Goal: Communication & Community: Share content

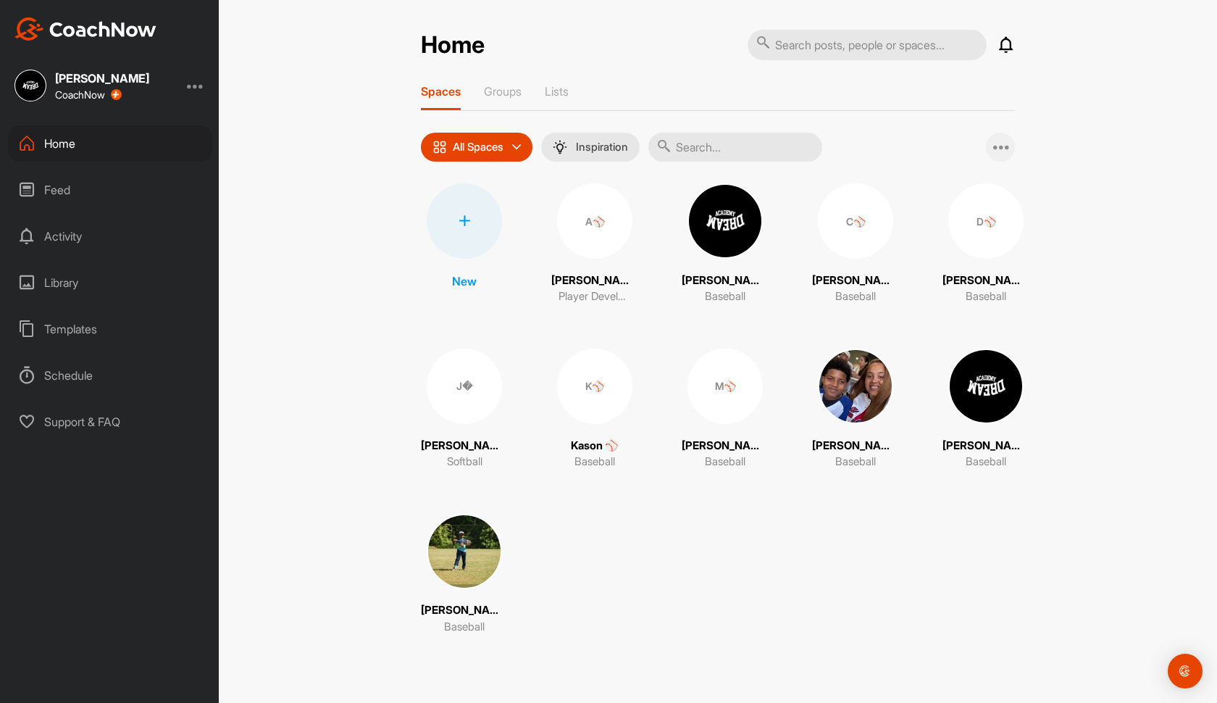
click at [1000, 138] on icon at bounding box center [1001, 146] width 17 height 17
click at [962, 185] on span "Add Multiple Spaces" at bounding box center [935, 185] width 159 height 38
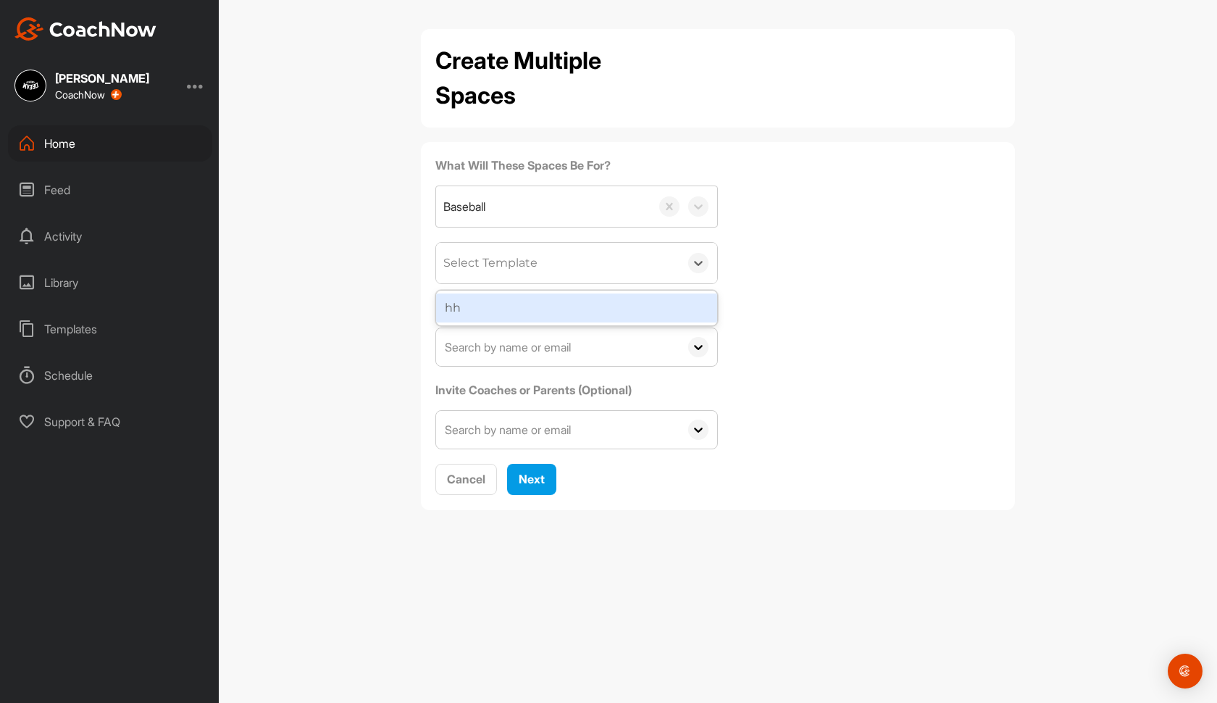
click at [609, 277] on div "Select Template" at bounding box center [557, 263] width 243 height 41
click at [790, 252] on div "What Will These Spaces Be For? Baseball option hh focused, 1 of 1. 1 result ava…" at bounding box center [717, 302] width 565 height 293
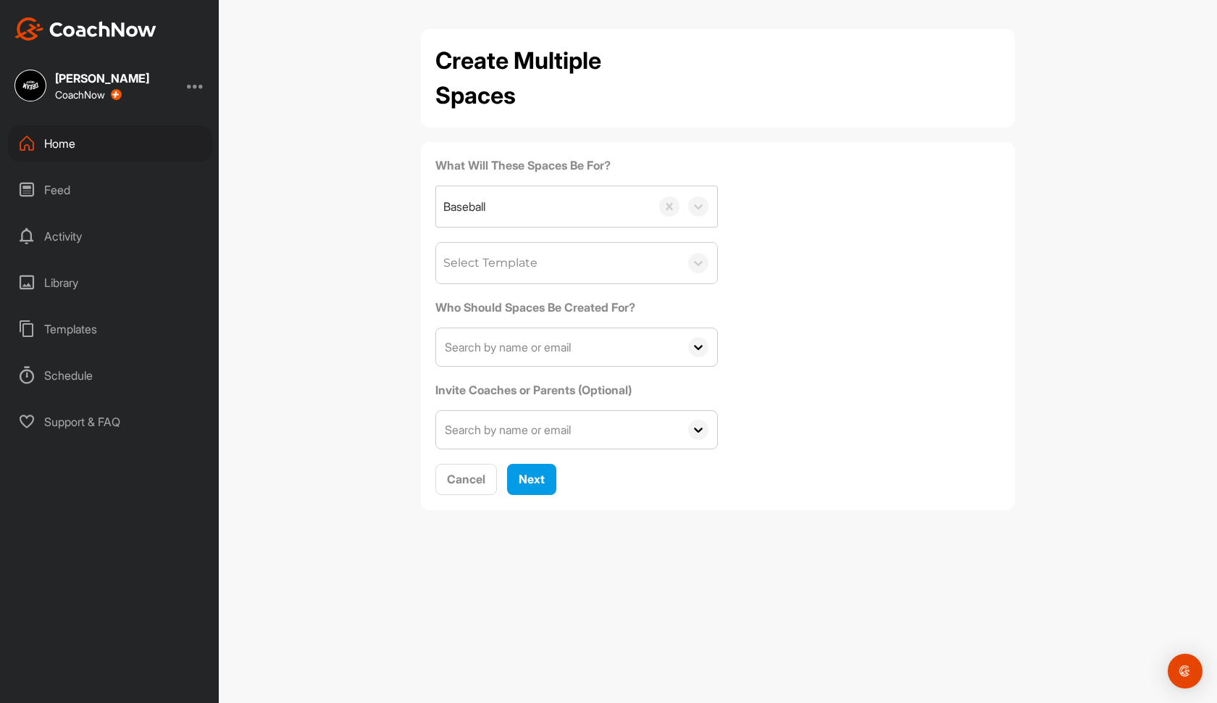
click at [686, 353] on span at bounding box center [699, 347] width 38 height 38
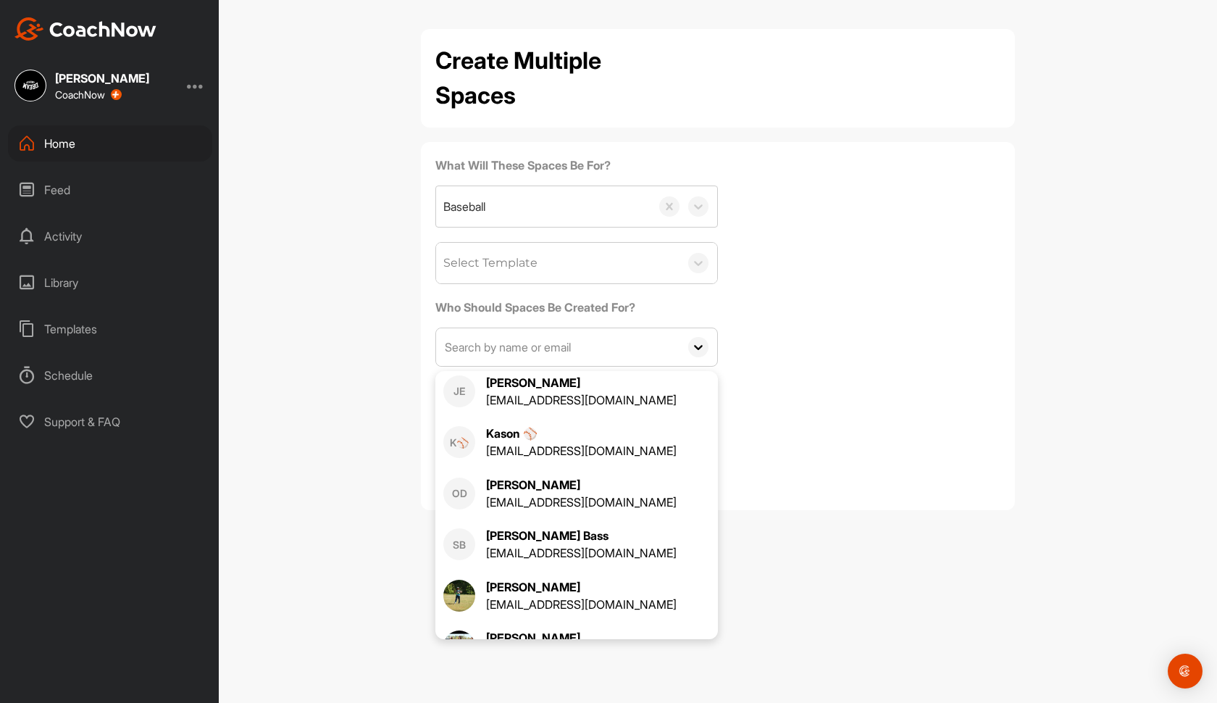
scroll to position [390, 0]
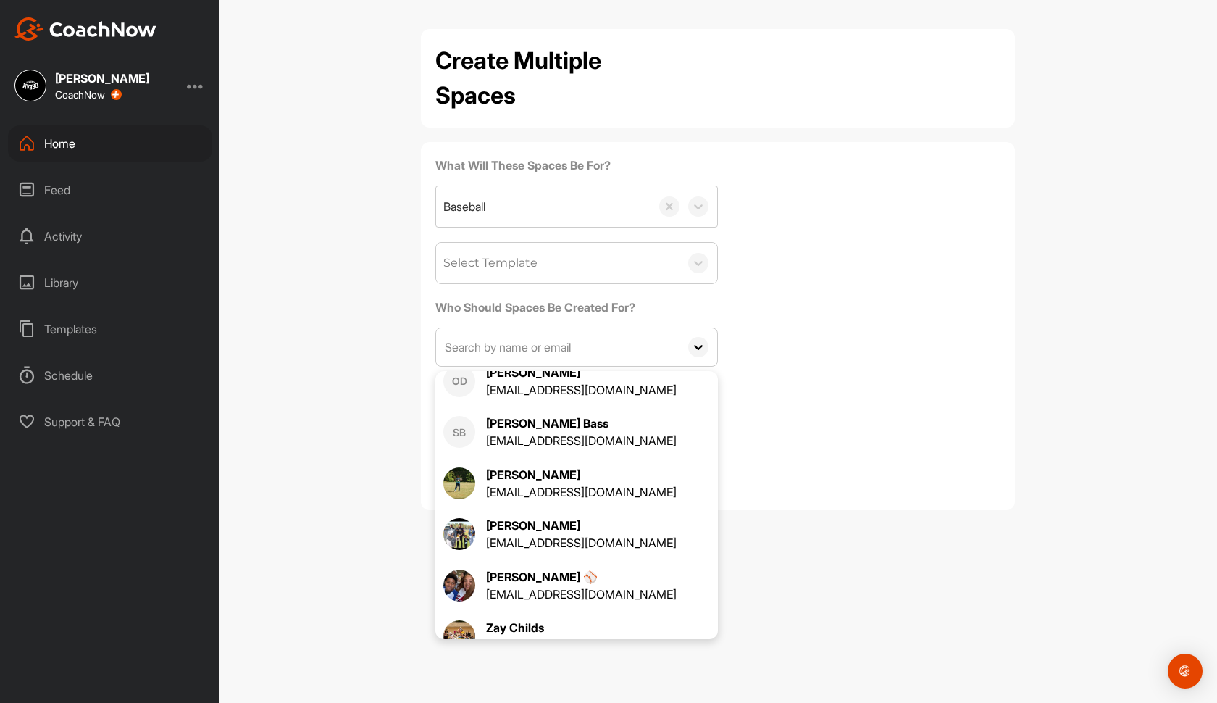
click at [859, 343] on div "What Will These Spaces Be For? Baseball Select Template Who Should Spaces Be Cr…" at bounding box center [717, 302] width 565 height 293
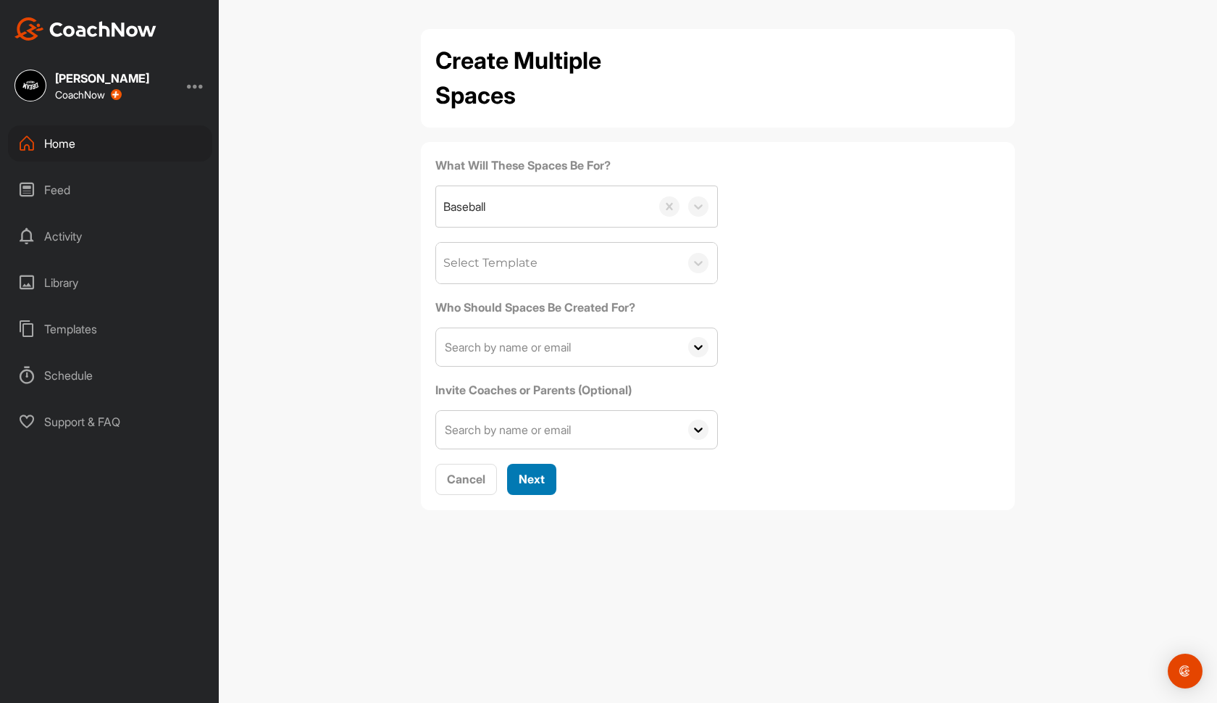
click at [547, 480] on button "Next" at bounding box center [531, 479] width 49 height 31
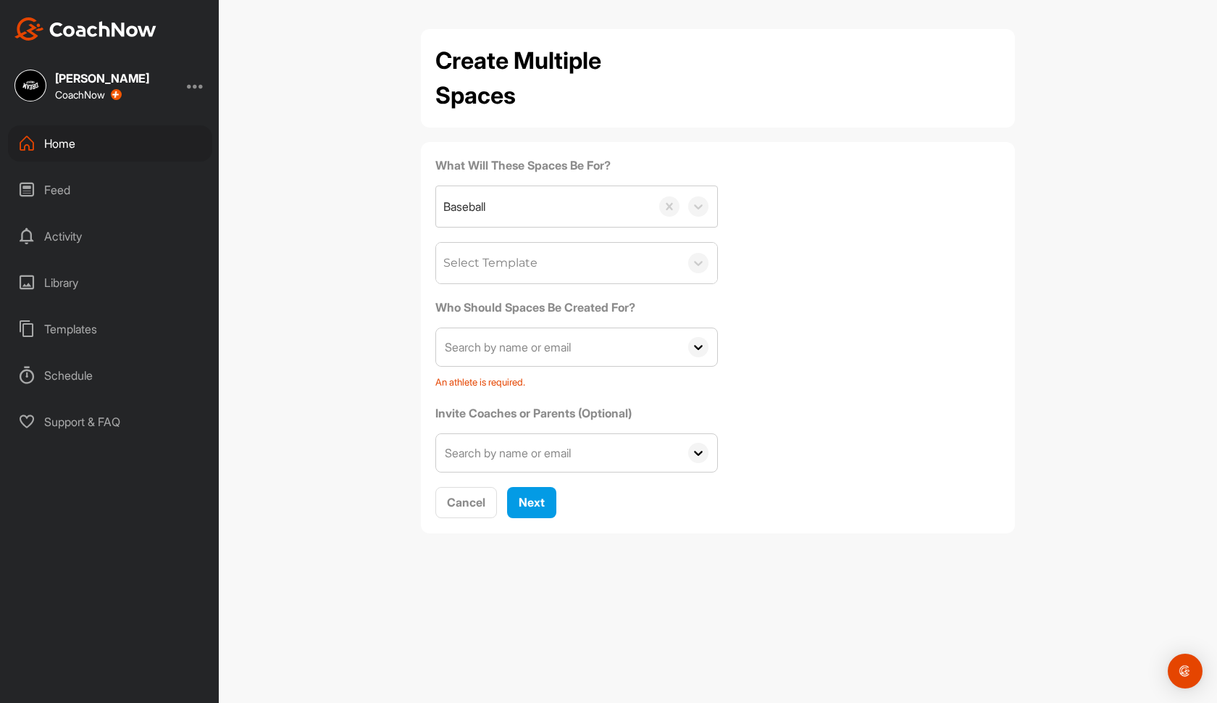
click at [554, 343] on input "text" at bounding box center [557, 347] width 243 height 38
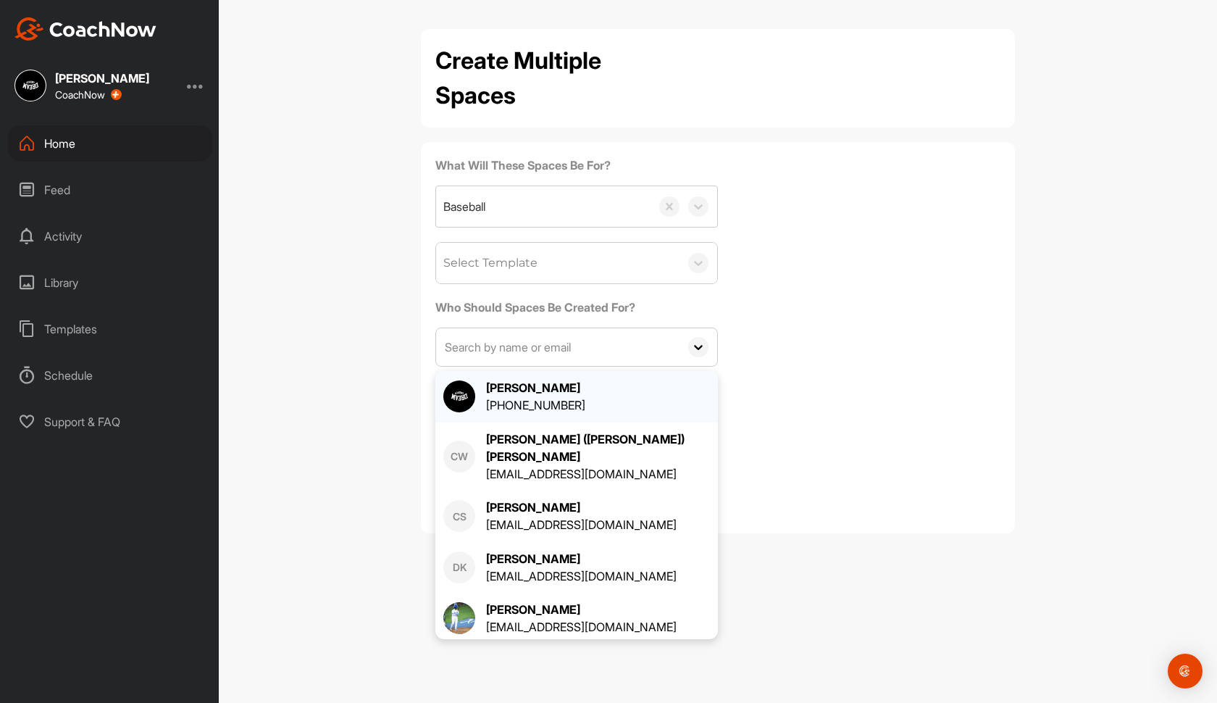
scroll to position [0, 0]
click at [579, 407] on div "+13139100375" at bounding box center [535, 404] width 99 height 17
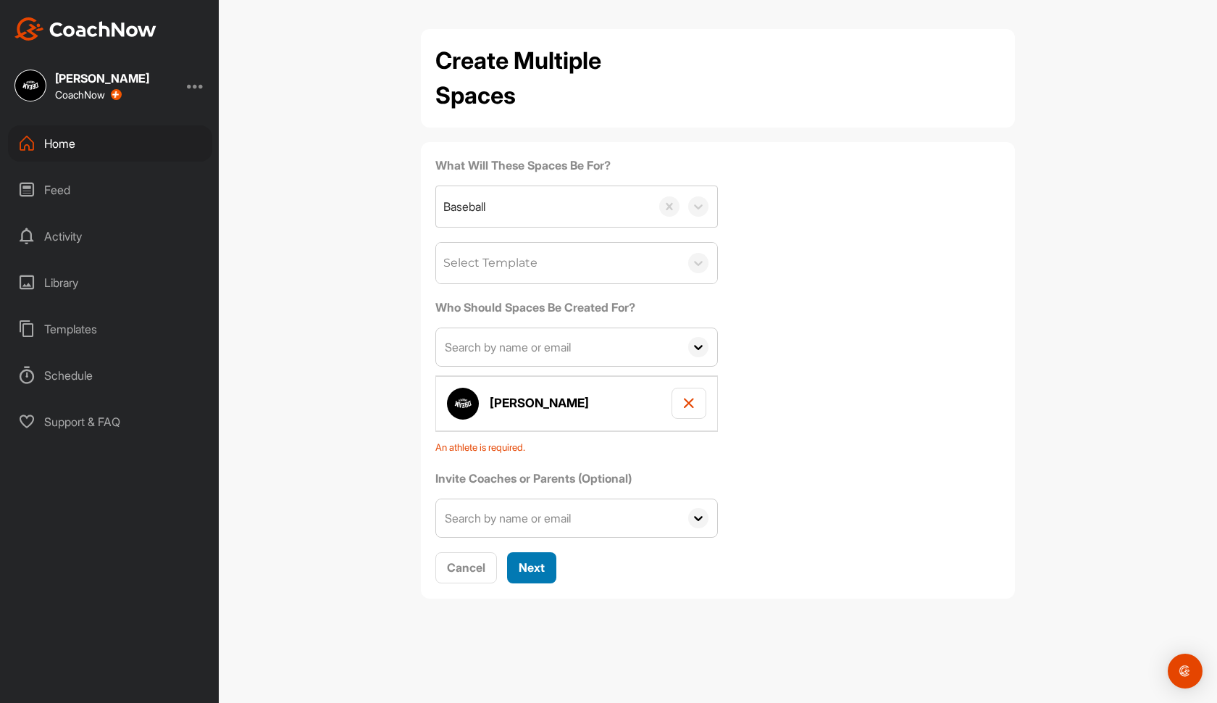
click at [536, 570] on span "Next" at bounding box center [532, 567] width 26 height 14
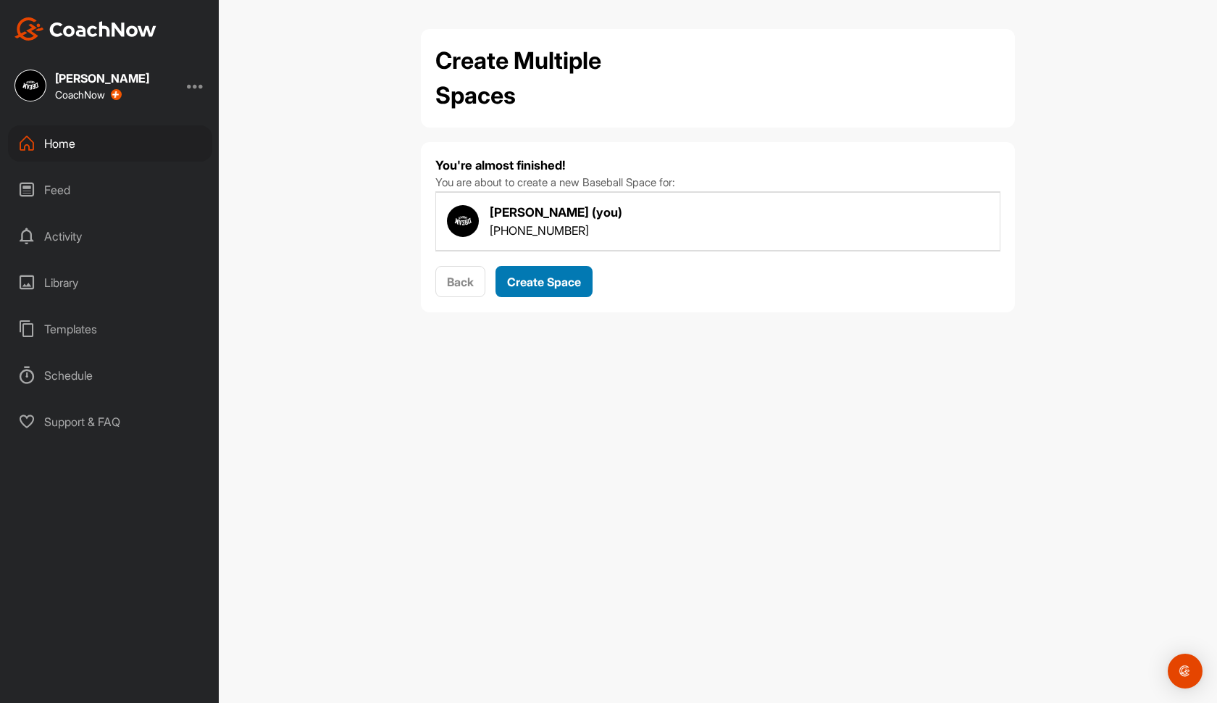
click at [578, 276] on span "Create Space" at bounding box center [544, 282] width 74 height 14
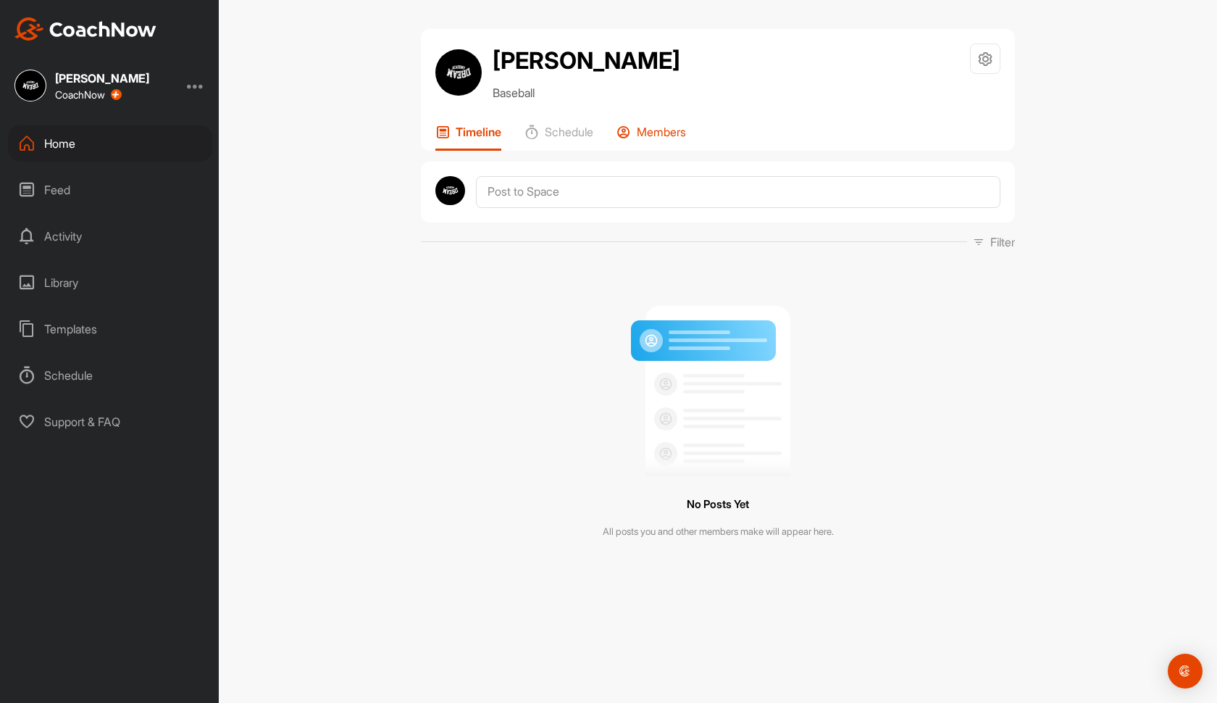
click at [660, 139] on p "Members" at bounding box center [661, 132] width 49 height 14
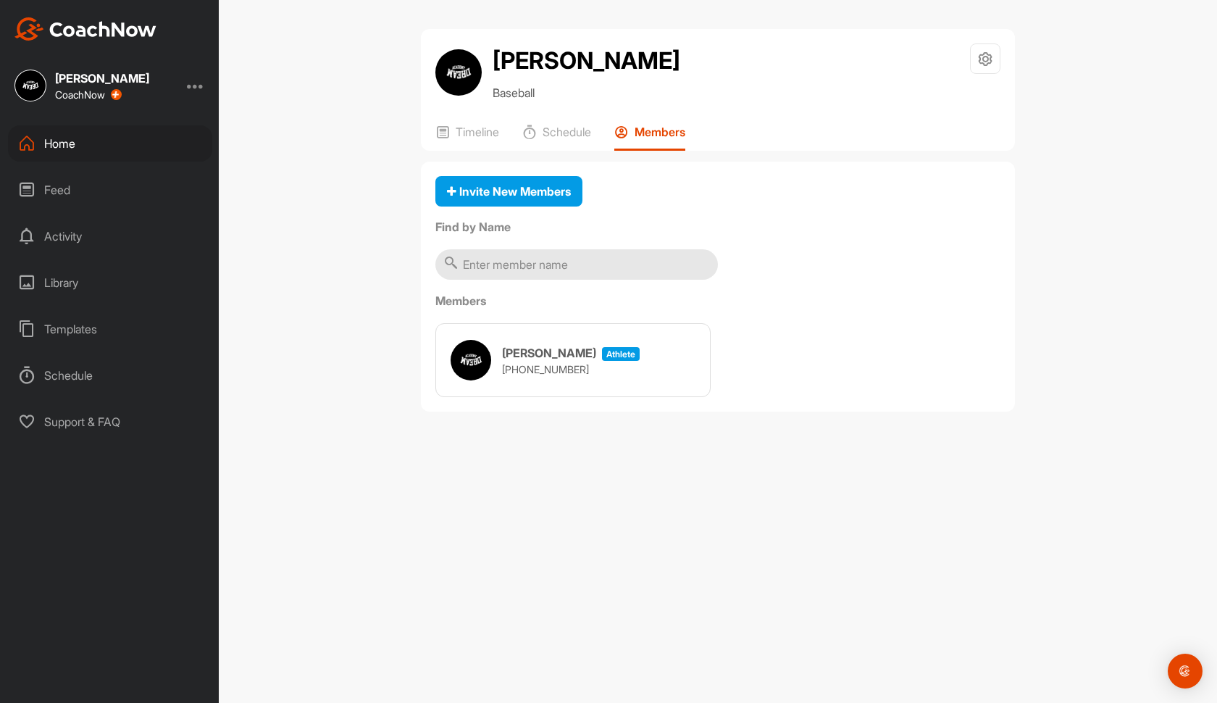
click at [694, 397] on div "Cameron Urquhart athlete +13139100375" at bounding box center [572, 360] width 275 height 74
click at [985, 67] on div at bounding box center [985, 58] width 30 height 30
click at [961, 104] on li "Space Settings" at bounding box center [942, 100] width 118 height 46
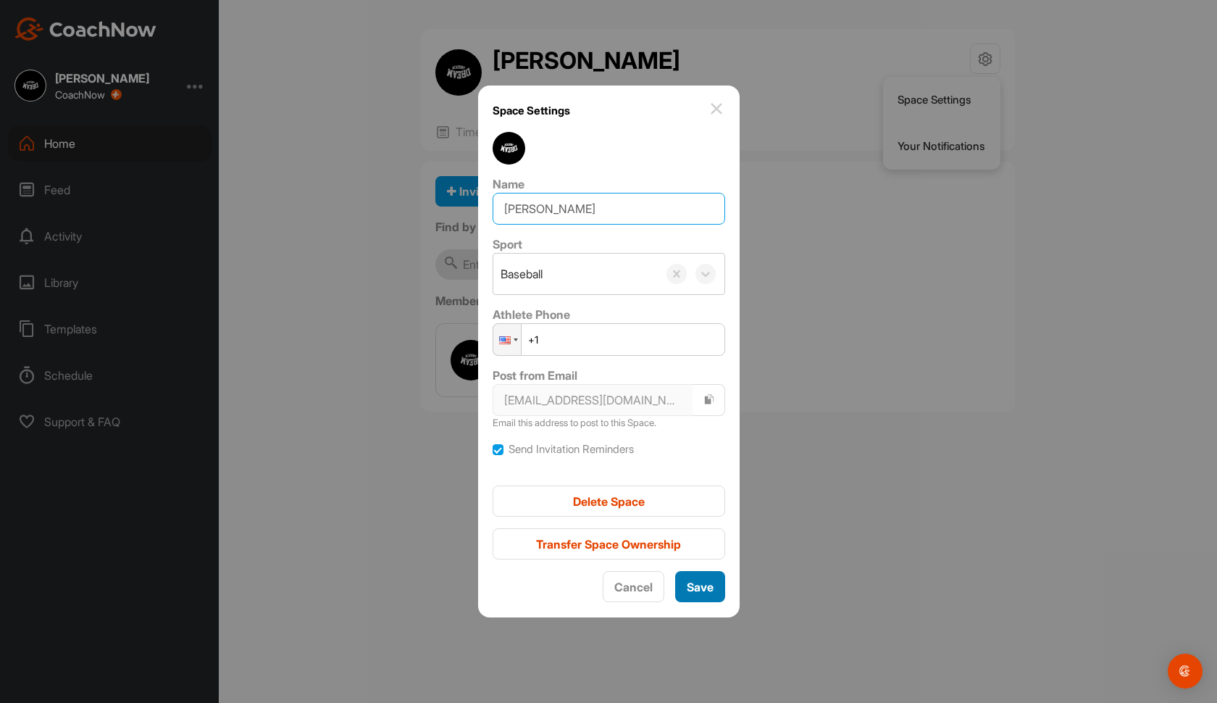
type input "BENJI EISNER"
click at [697, 590] on span "Save" at bounding box center [700, 587] width 27 height 14
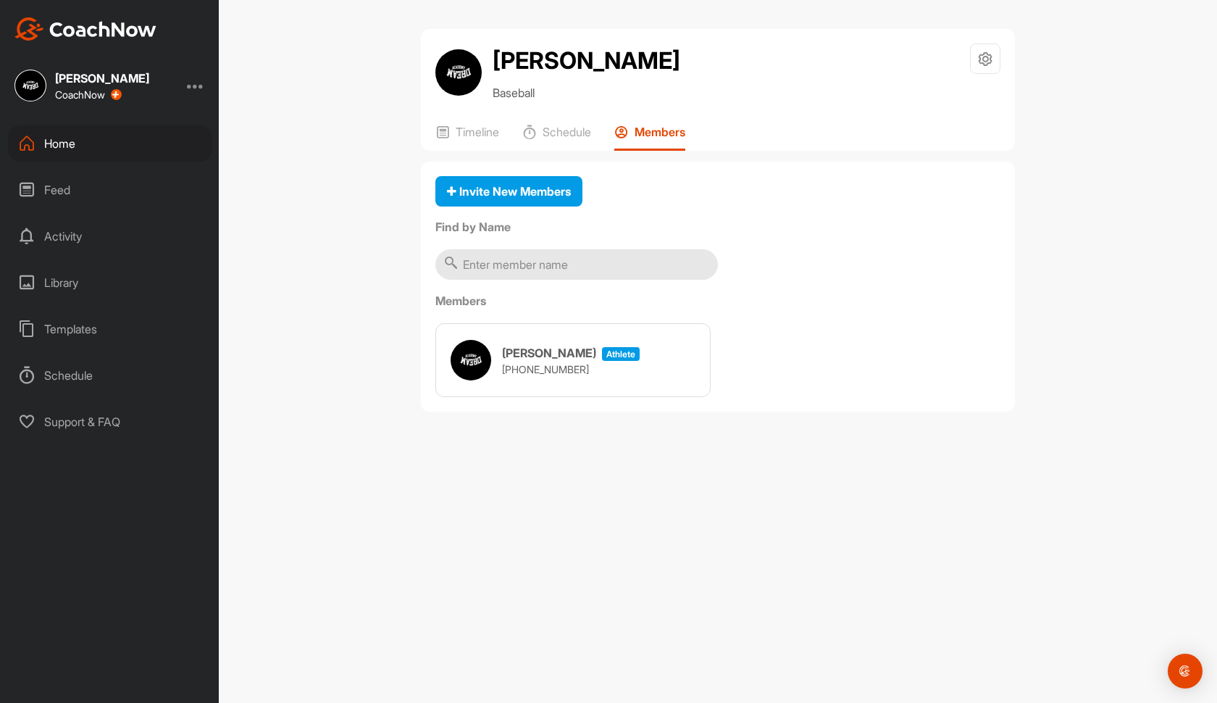
click at [161, 146] on div "Home" at bounding box center [110, 143] width 204 height 36
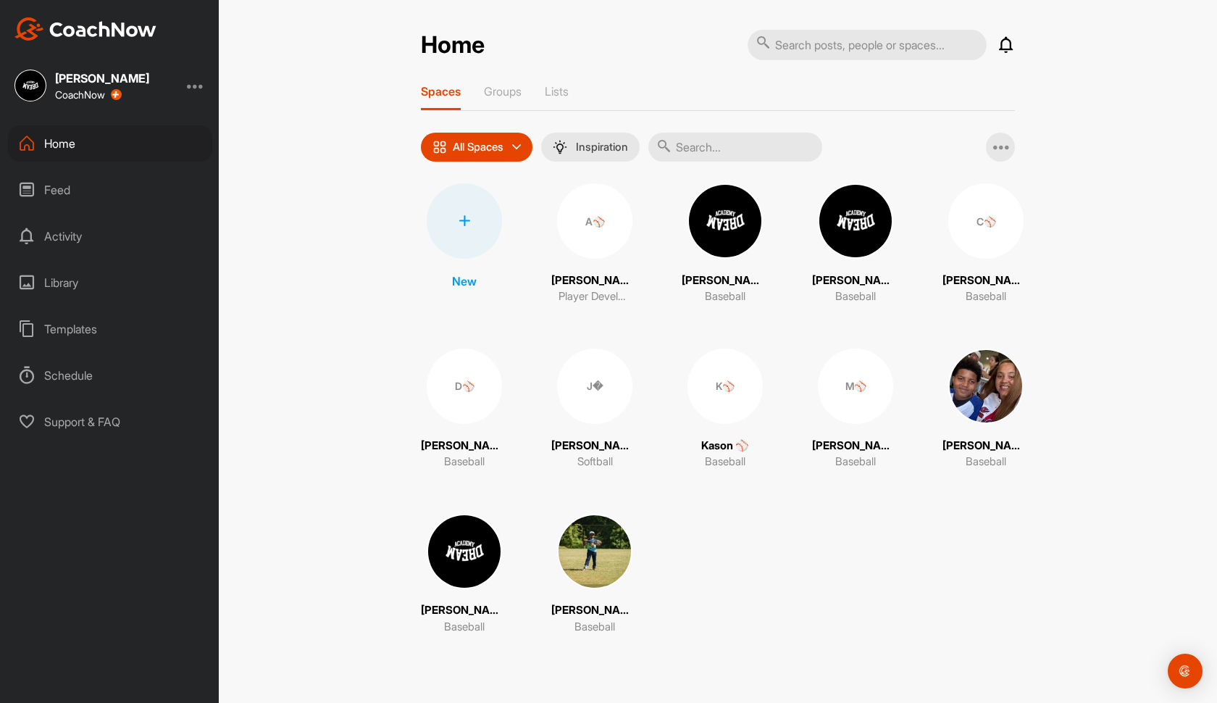
click at [730, 211] on img at bounding box center [725, 220] width 75 height 75
click at [496, 557] on img at bounding box center [464, 551] width 75 height 75
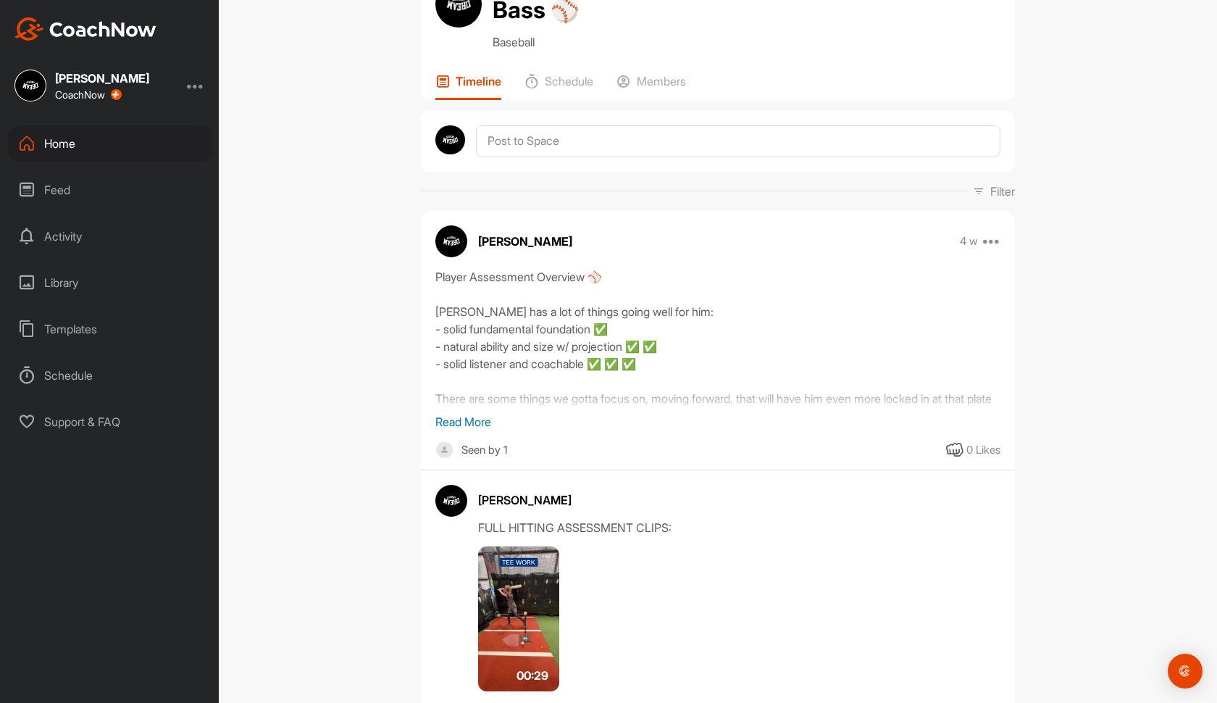
scroll to position [88, 0]
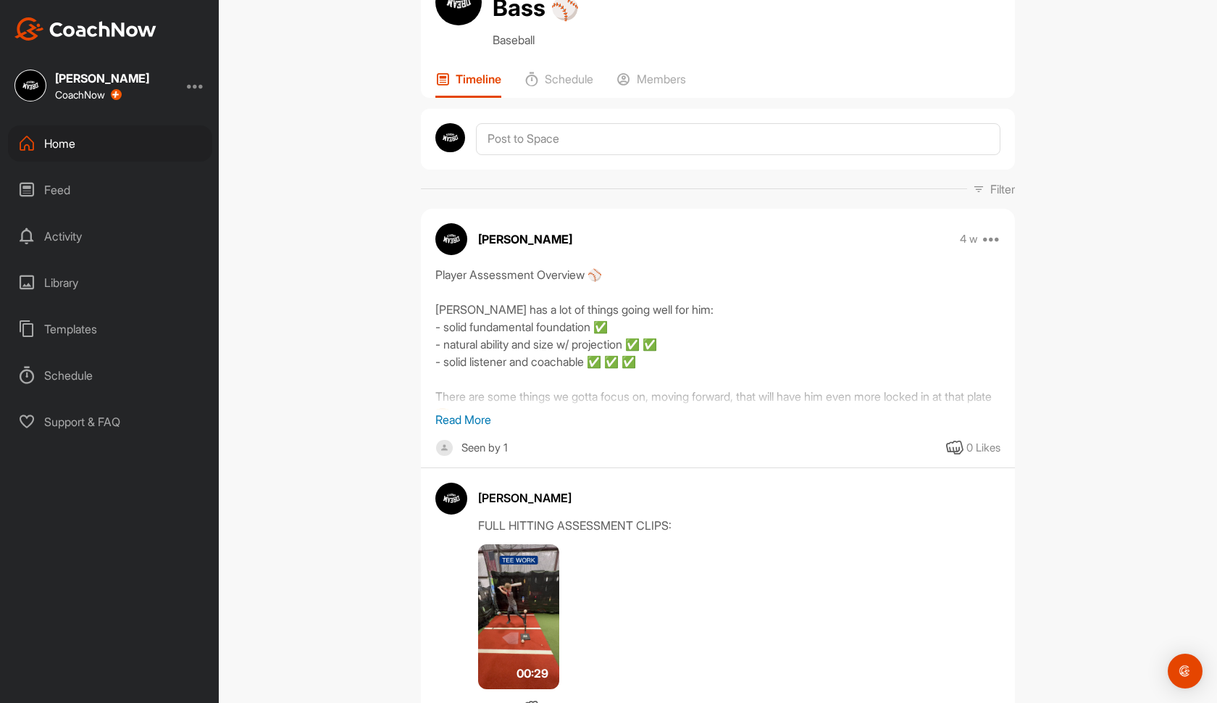
click at [469, 411] on p "Read More" at bounding box center [717, 419] width 565 height 17
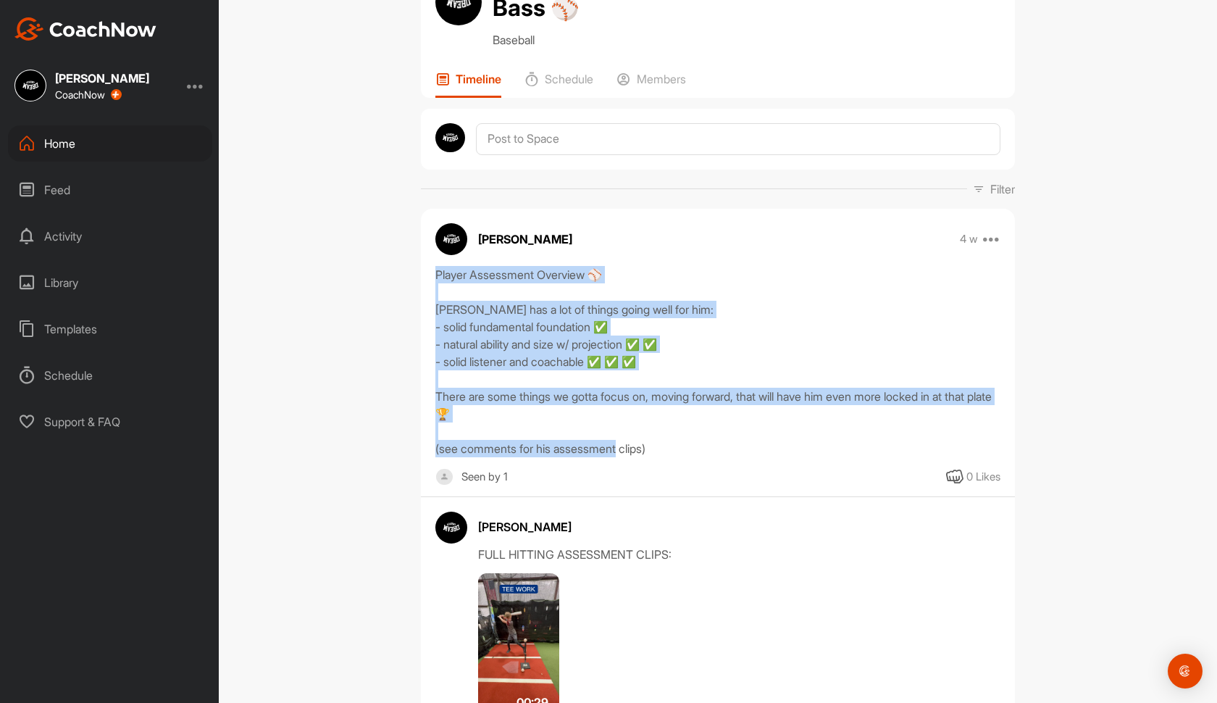
drag, startPoint x: 660, startPoint y: 415, endPoint x: 395, endPoint y: 241, distance: 317.5
click at [395, 241] on div "Sawyer Bass ⚾️ Baseball Space Settings Your Notifications Timeline Schedule Mem…" at bounding box center [718, 351] width 998 height 703
copy div "Player Assessment Overview ⚾️ Sawyer has a lot of things going well for him: - …"
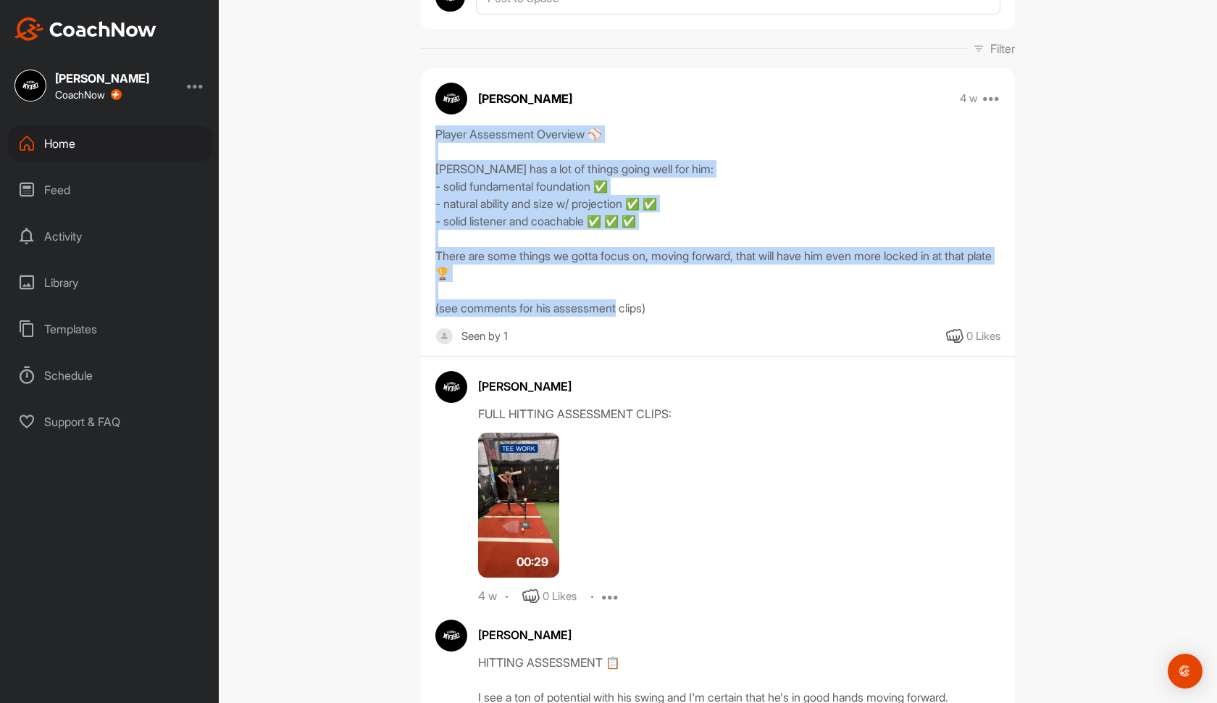
scroll to position [286, 0]
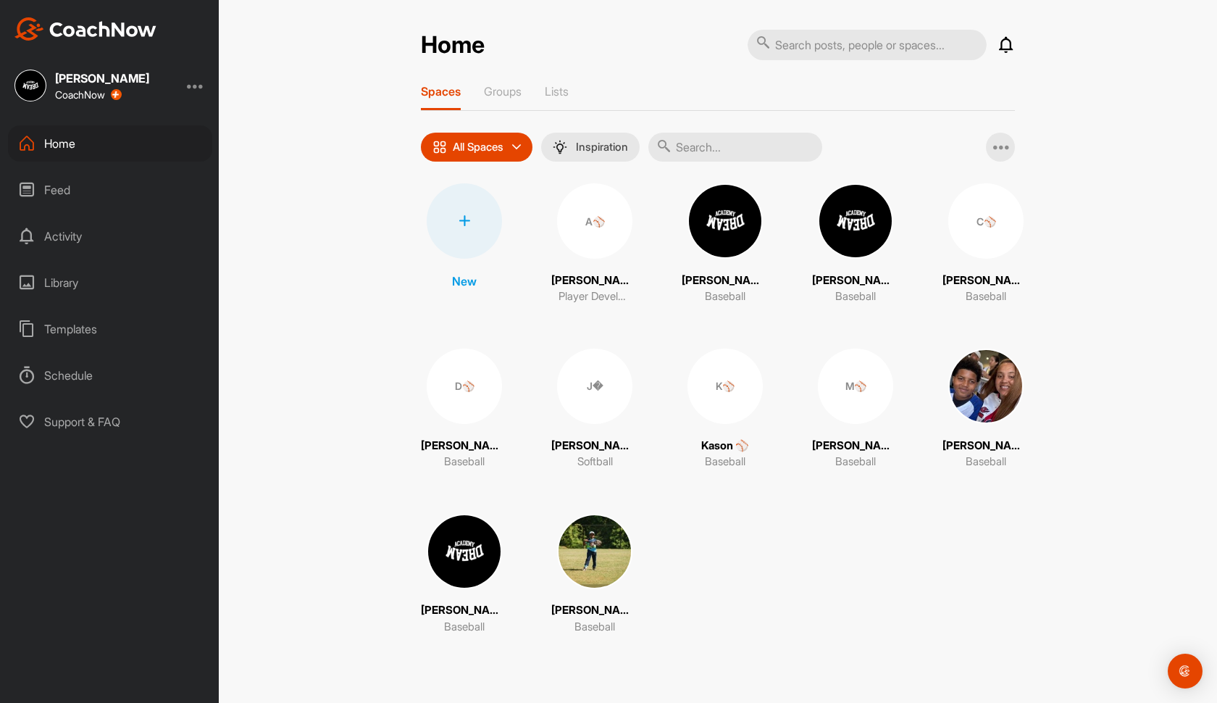
click at [727, 214] on img at bounding box center [725, 220] width 75 height 75
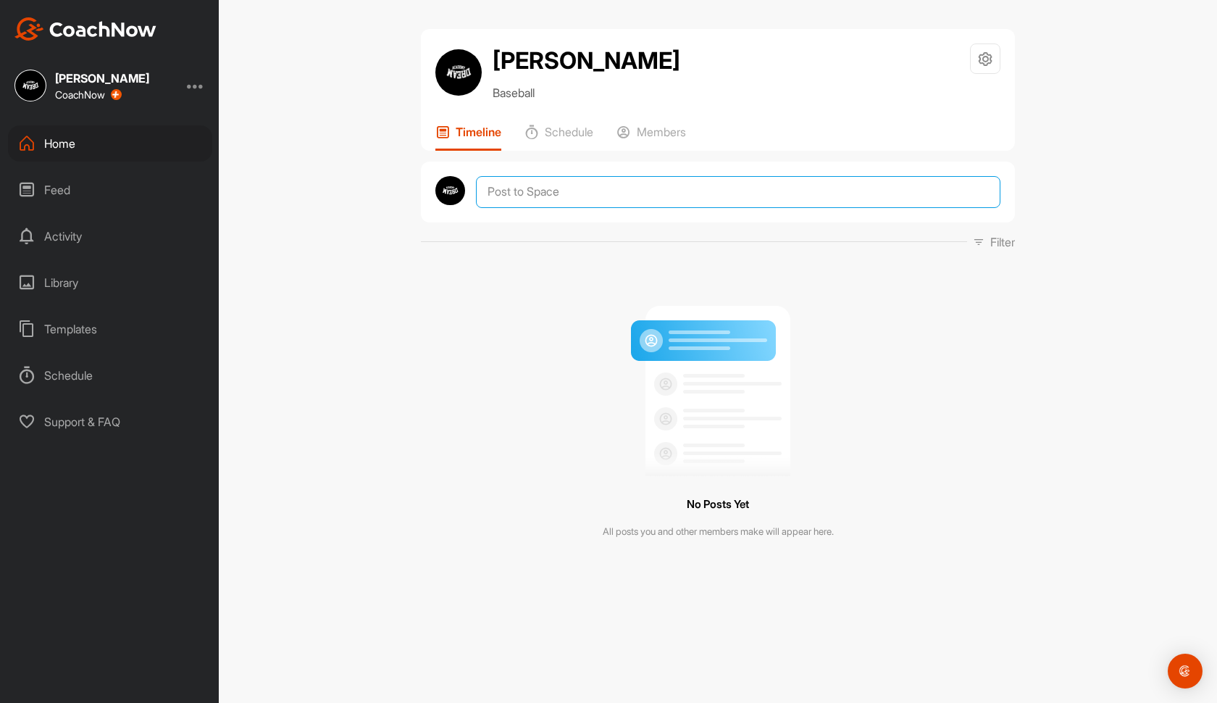
click at [688, 194] on textarea at bounding box center [738, 192] width 525 height 32
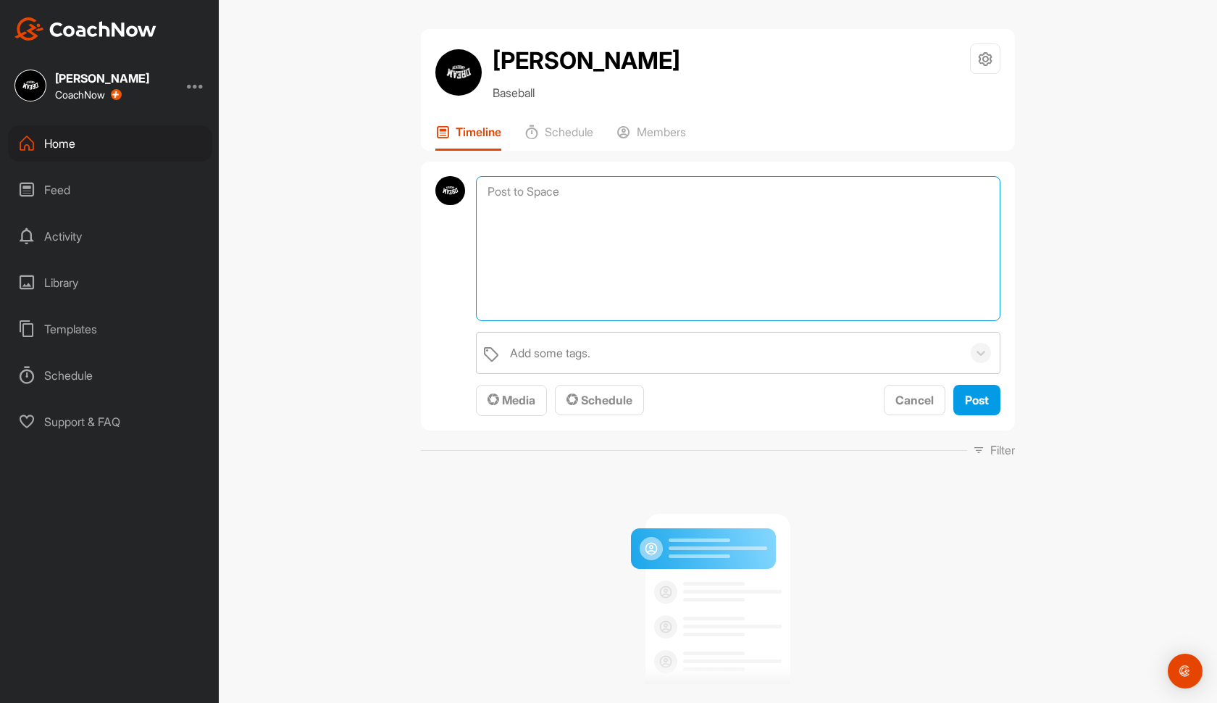
paste textarea "Player Assessment Overview ⚾️ Sawyer has a lot of things going well for him: - …"
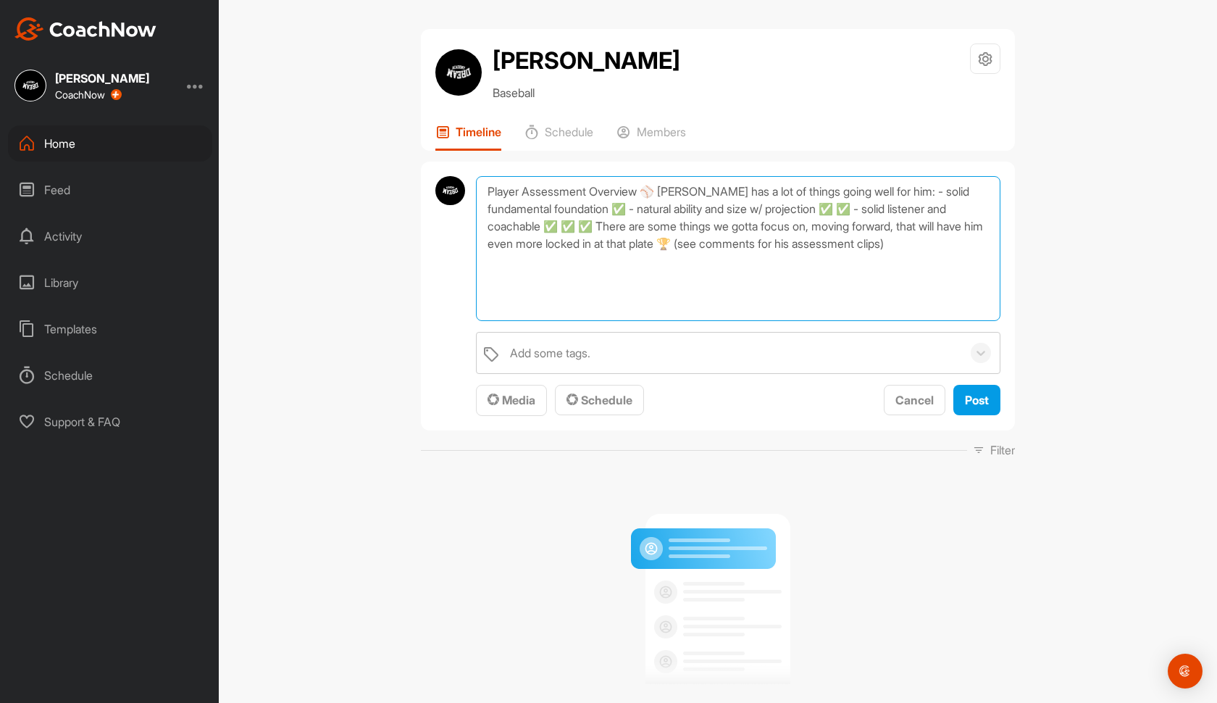
click at [663, 190] on textarea "Player Assessment Overview ⚾️ Sawyer has a lot of things going well for him: - …" at bounding box center [738, 248] width 525 height 145
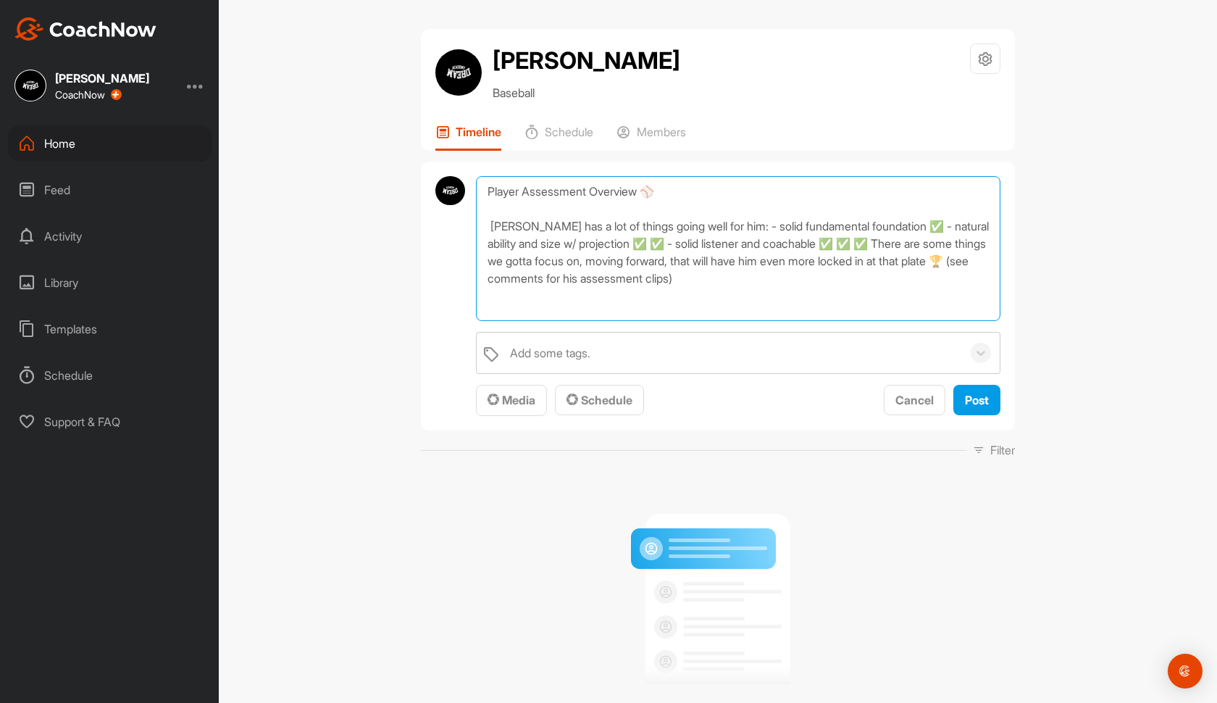
drag, startPoint x: 529, startPoint y: 229, endPoint x: 488, endPoint y: 229, distance: 41.3
click at [488, 229] on textarea "Player Assessment Overview ⚾️ Sawyer has a lot of things going well for him: - …" at bounding box center [738, 248] width 525 height 145
click at [723, 227] on textarea "Player Assessment Overview ⚾️ Benjir has a lot of things going well for him: - …" at bounding box center [738, 248] width 525 height 145
click at [677, 243] on textarea "Player Assessment Overview ⚾️ Benjir has a lot of things going well for him: - …" at bounding box center [738, 248] width 525 height 145
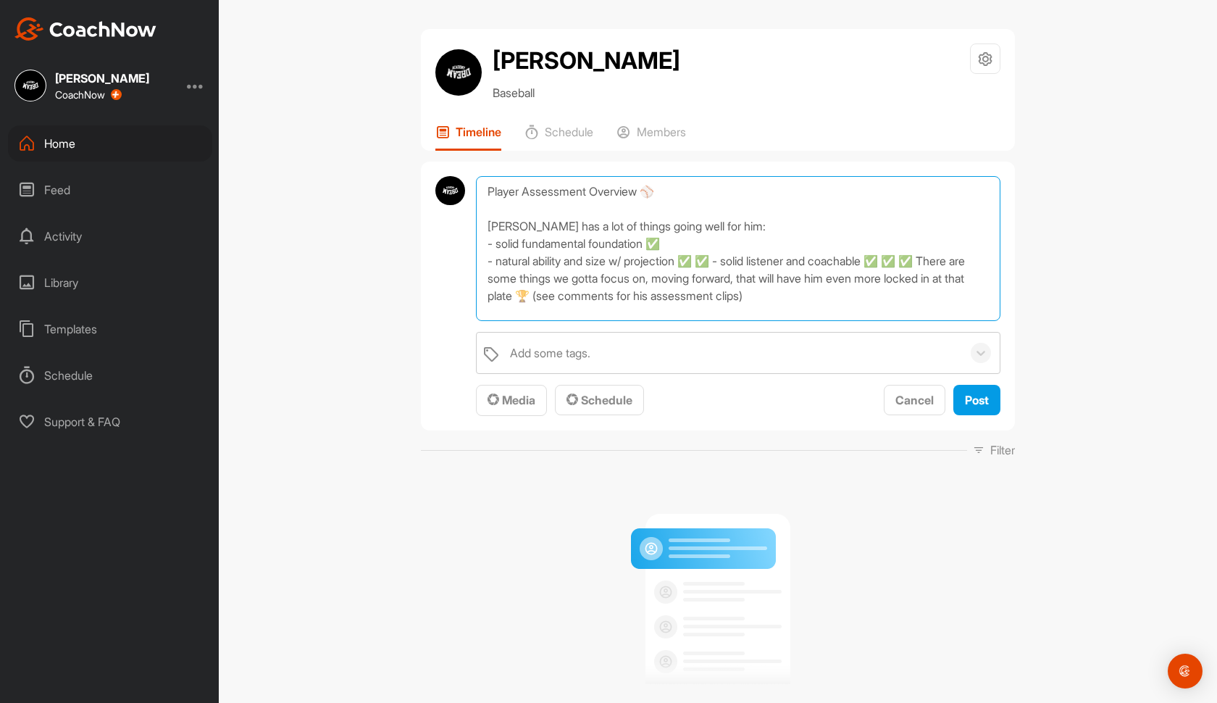
click at [730, 261] on textarea "Player Assessment Overview ⚾️ Benjir has a lot of things going well for him: - …" at bounding box center [738, 248] width 525 height 145
click at [707, 283] on textarea "Player Assessment Overview ⚾️ Benjir has a lot of things going well for him: - …" at bounding box center [738, 248] width 525 height 145
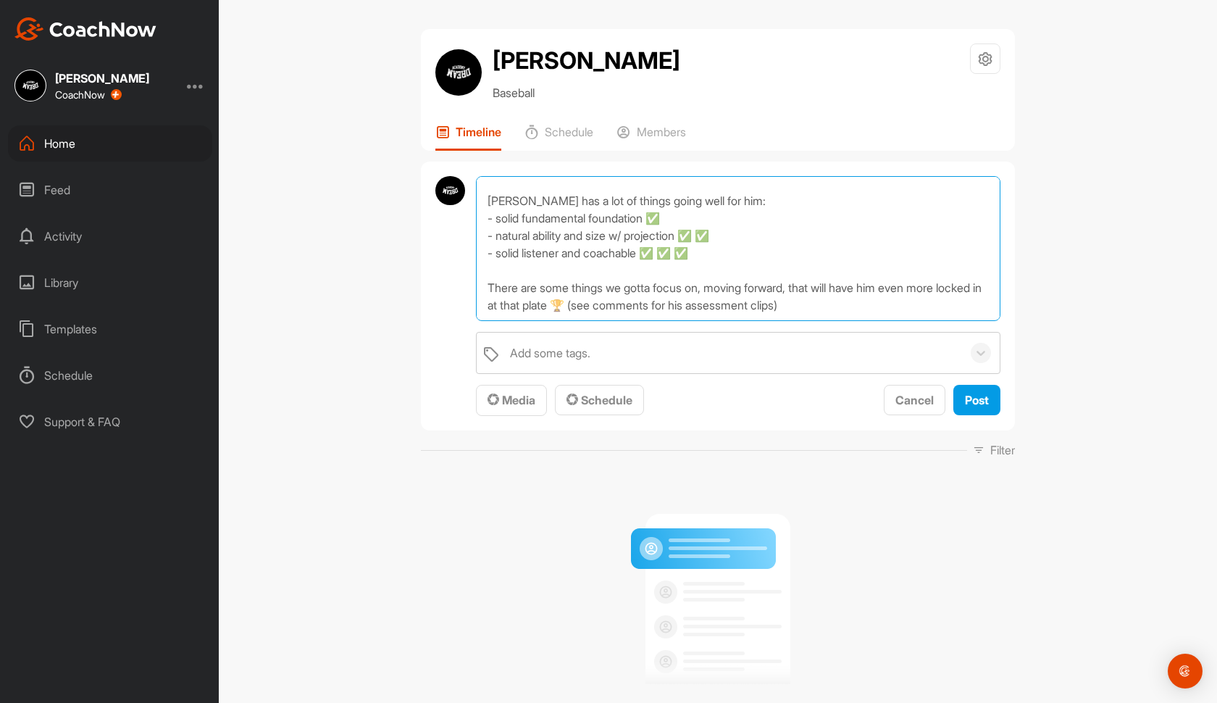
scroll to position [25, 0]
click at [626, 303] on textarea "Player Assessment Overview ⚾️ Benjir has a lot of things going well for him: - …" at bounding box center [738, 248] width 525 height 145
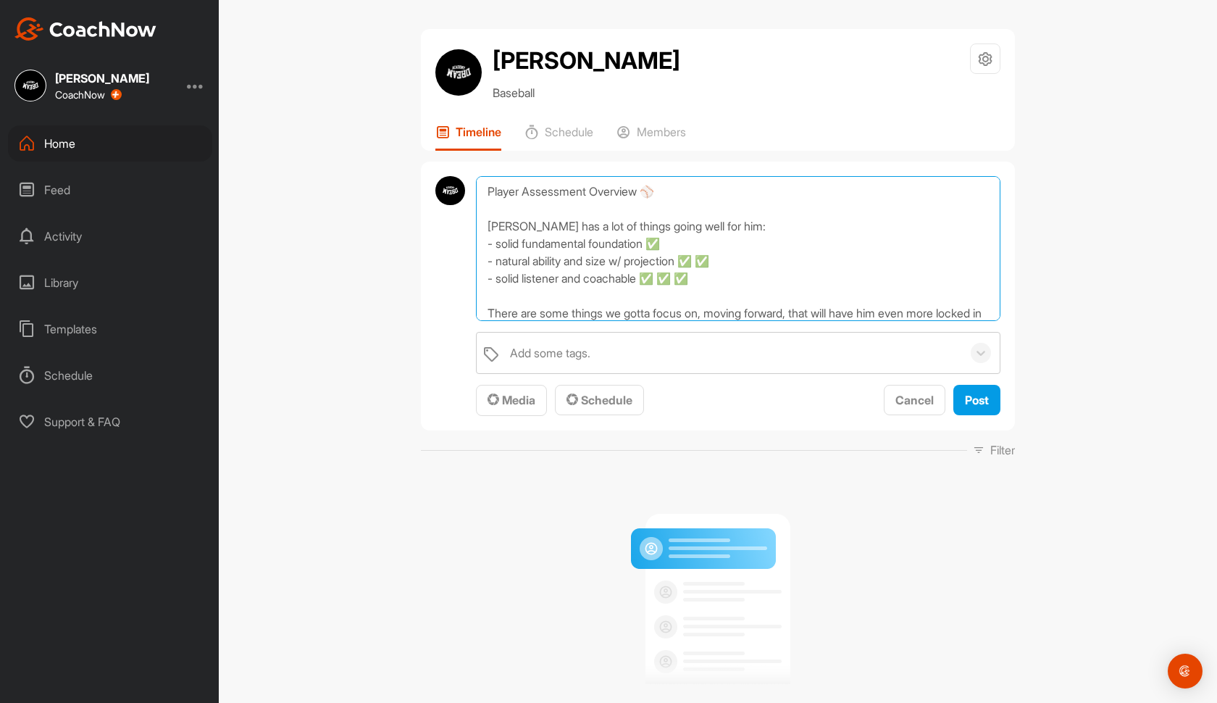
scroll to position [0, 0]
click at [517, 229] on textarea "Player Assessment Overview ⚾️ Benjir has a lot of things going well for him: - …" at bounding box center [738, 248] width 525 height 145
drag, startPoint x: 651, startPoint y: 244, endPoint x: 524, endPoint y: 246, distance: 127.5
click at [524, 246] on textarea "Player Assessment Overview ⚾️ Benji has a lot of things going well for him: - s…" at bounding box center [738, 248] width 525 height 145
drag, startPoint x: 695, startPoint y: 259, endPoint x: 539, endPoint y: 262, distance: 155.8
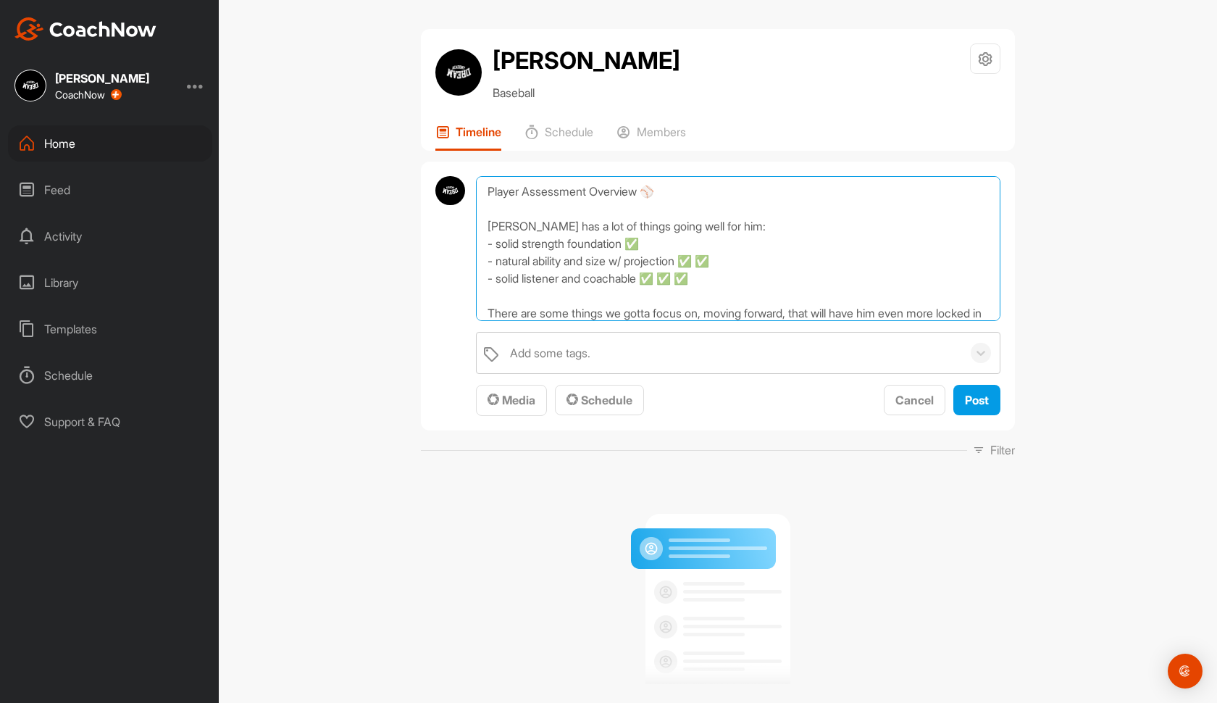
click at [539, 262] on textarea "Player Assessment Overview ⚾️ Benji has a lot of things going well for him: - s…" at bounding box center [738, 248] width 525 height 145
drag, startPoint x: 776, startPoint y: 263, endPoint x: 764, endPoint y: 263, distance: 11.6
click at [764, 263] on textarea "Player Assessment Overview ⚾️ Benji has a lot of things going well for him: - s…" at bounding box center [738, 248] width 525 height 145
click at [759, 262] on textarea "Player Assessment Overview ⚾️ Benji has a lot of things going well for him: - s…" at bounding box center [738, 248] width 525 height 145
paste textarea "✅"
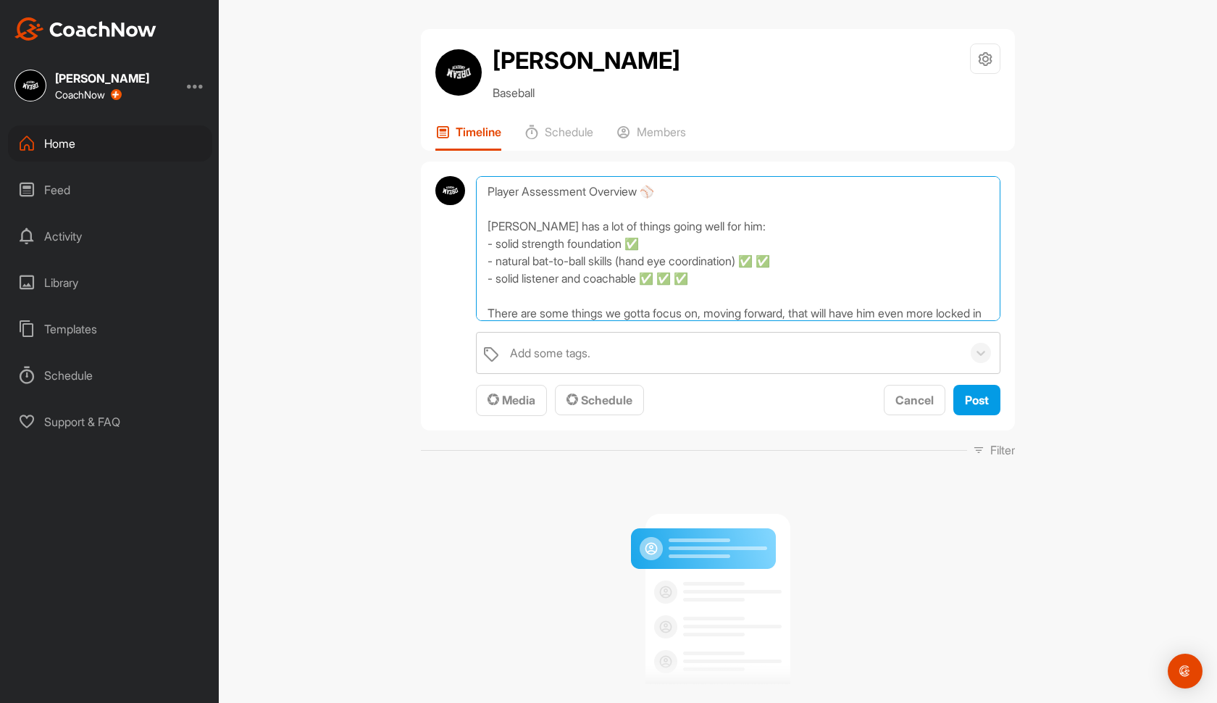
drag, startPoint x: 593, startPoint y: 273, endPoint x: 501, endPoint y: 275, distance: 92.7
click at [501, 275] on textarea "Player Assessment Overview ⚾️ Benji has a lot of things going well for him: - s…" at bounding box center [738, 248] width 525 height 145
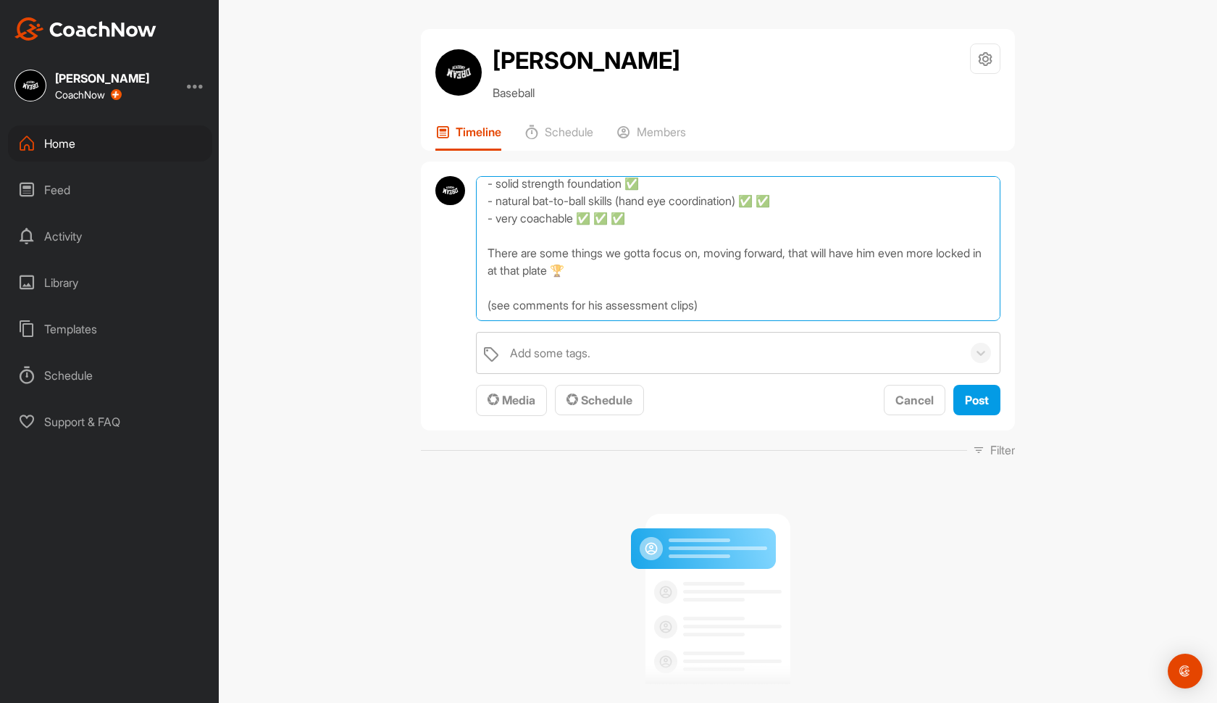
scroll to position [60, 0]
drag, startPoint x: 714, startPoint y: 253, endPoint x: 485, endPoint y: 247, distance: 229.0
click at [485, 247] on textarea "Player Assessment Overview ⚾️ Benji has a lot of things going well for him: - s…" at bounding box center [738, 248] width 525 height 145
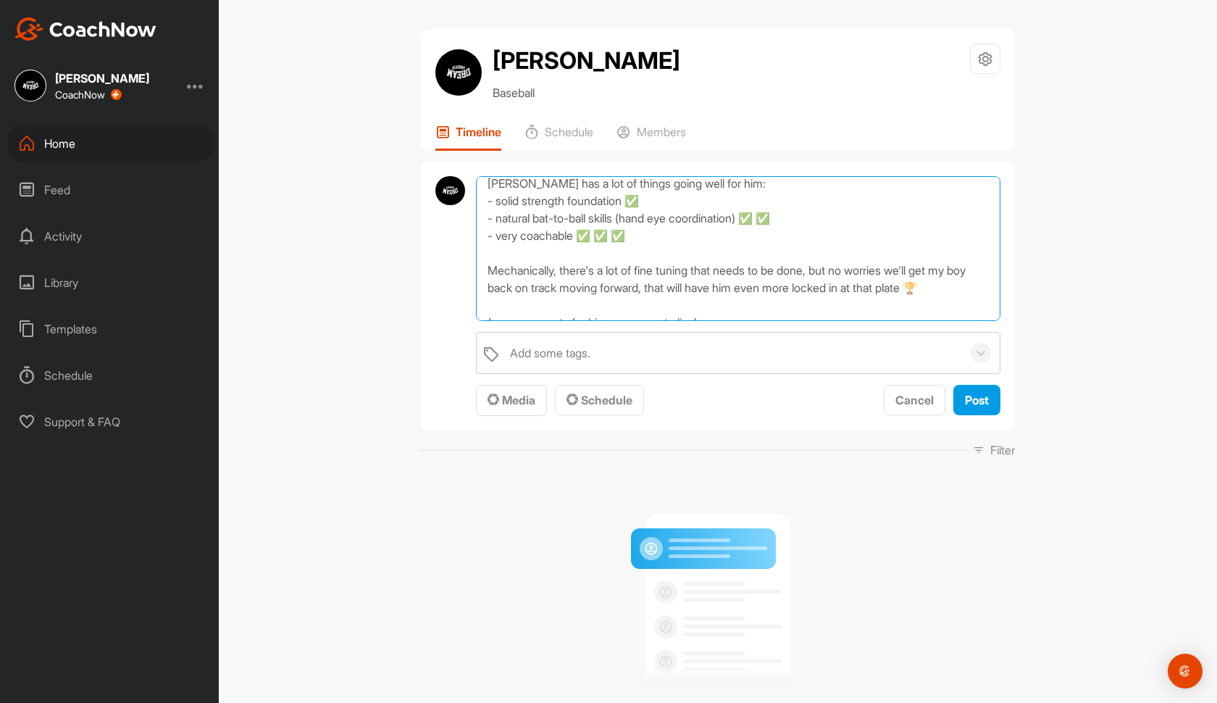
scroll to position [47, 0]
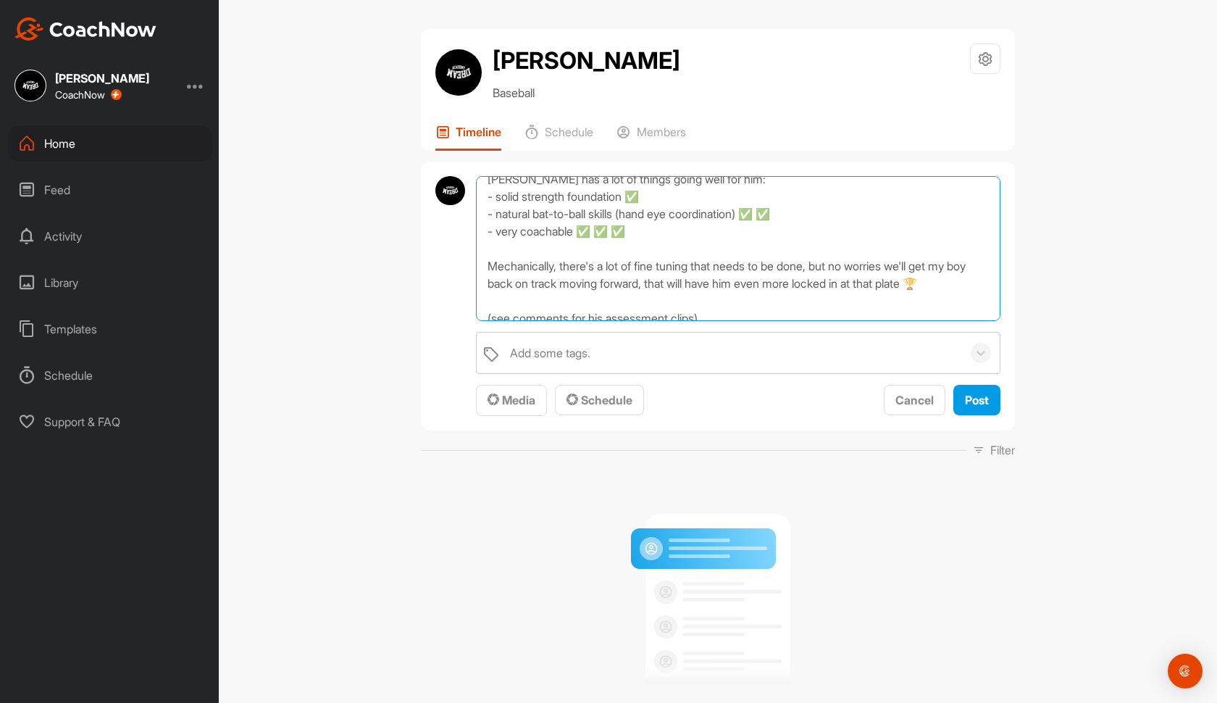
drag, startPoint x: 953, startPoint y: 292, endPoint x: 587, endPoint y: 287, distance: 365.9
click at [587, 287] on textarea "Player Assessment Overview ⚾️ Benji has a lot of things going well for him: - s…" at bounding box center [738, 248] width 525 height 145
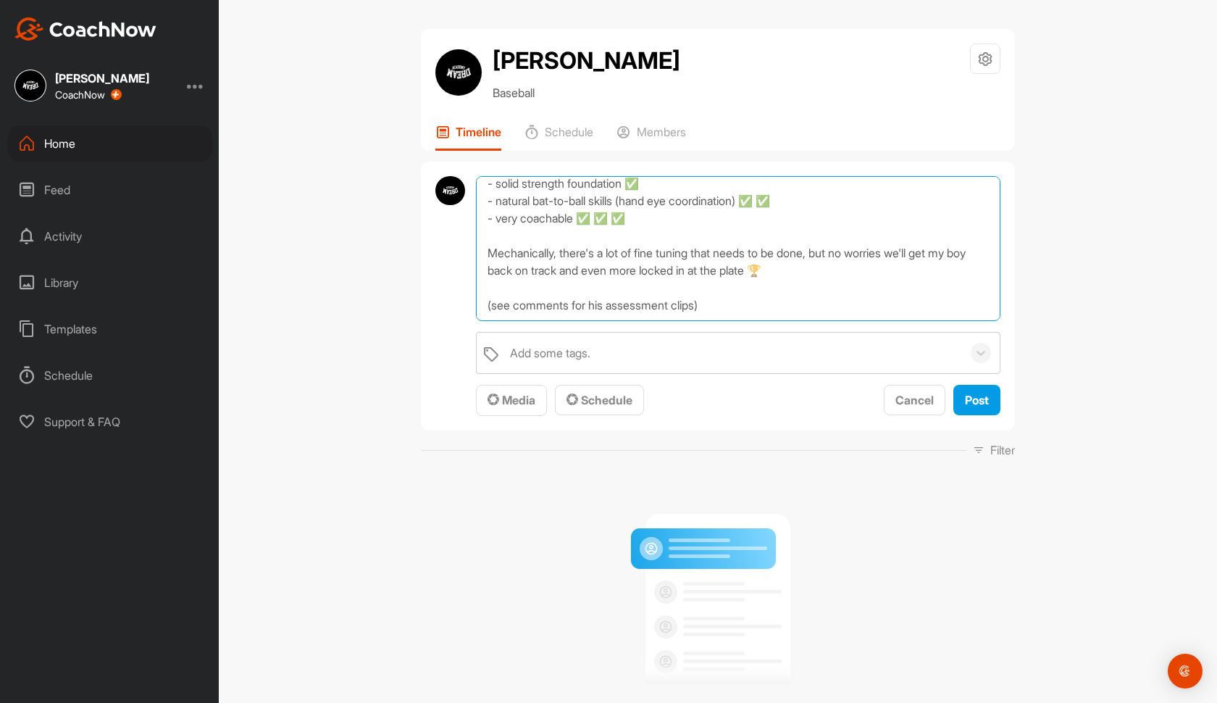
scroll to position [60, 0]
type textarea "Player Assessment Overview ⚾️ Benji has a lot of things going well for him: - s…"
click at [992, 405] on button "Post" at bounding box center [976, 400] width 47 height 31
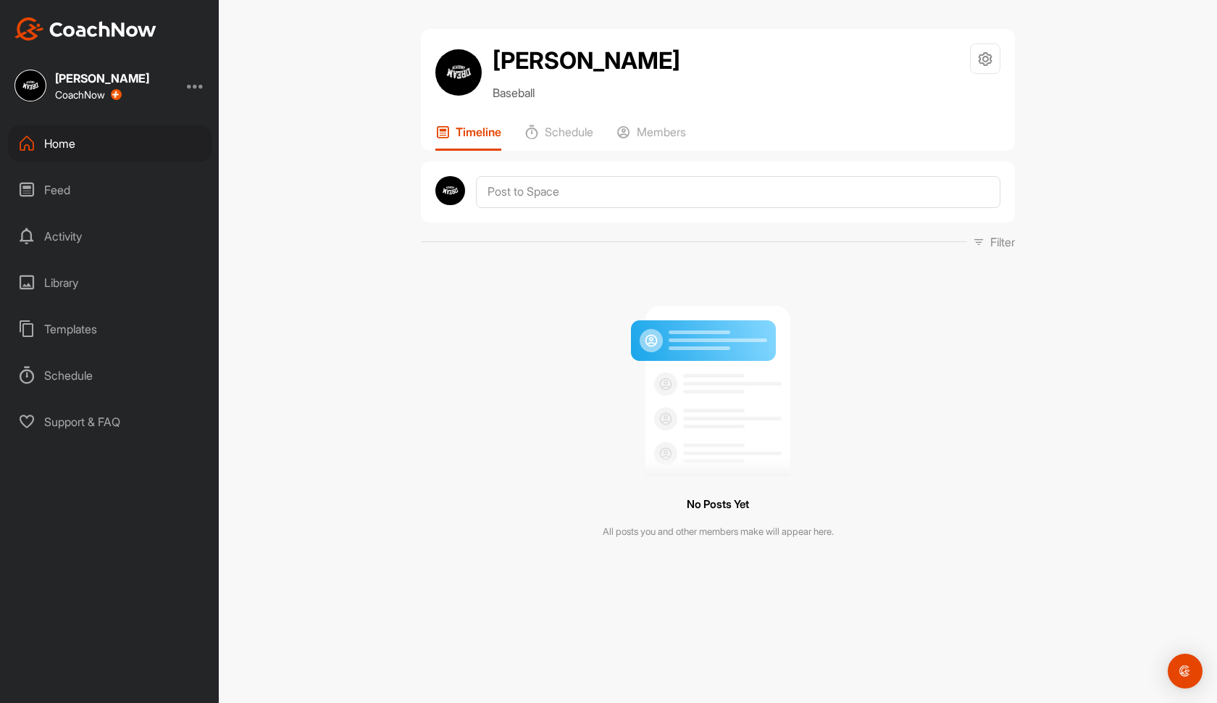
scroll to position [0, 0]
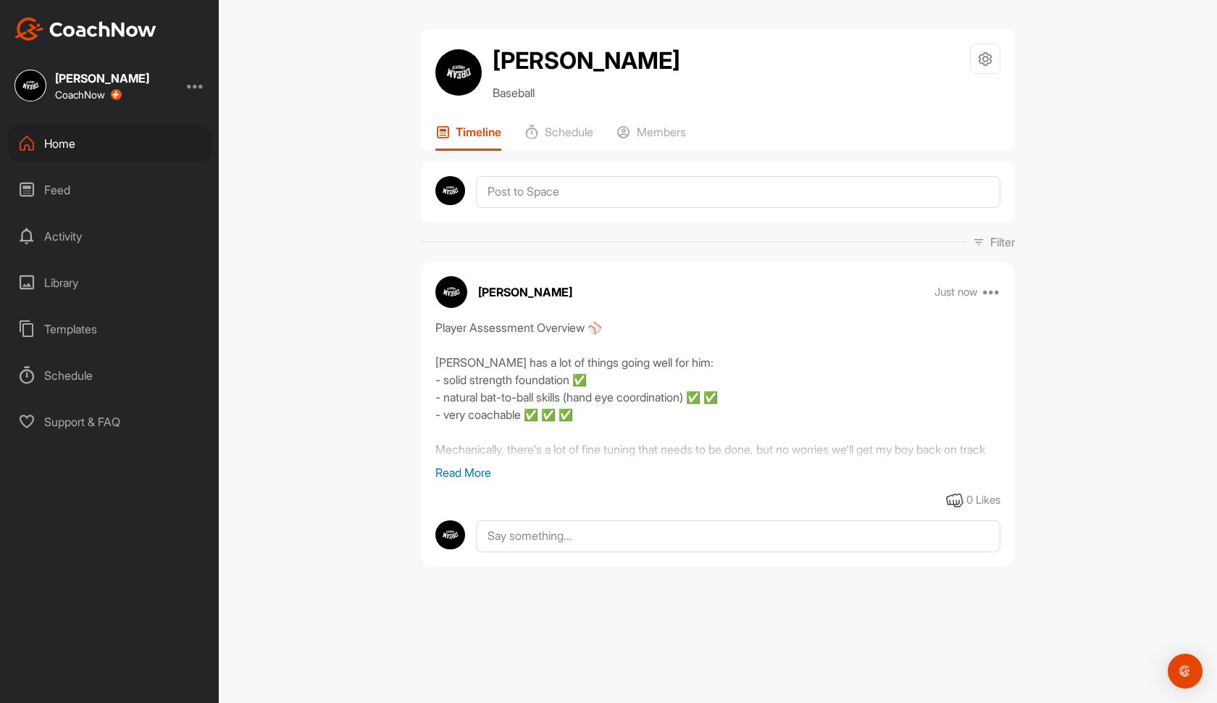
click at [468, 467] on p "Read More" at bounding box center [717, 472] width 565 height 17
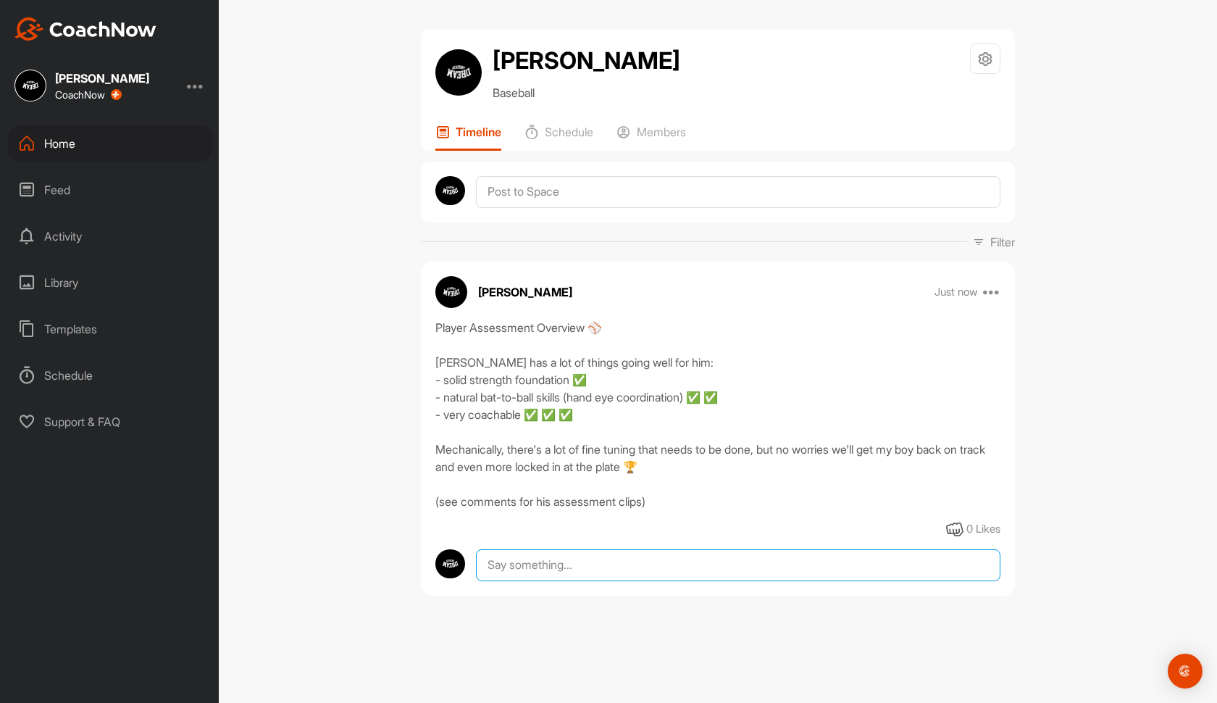
click at [674, 557] on textarea at bounding box center [738, 565] width 525 height 32
click at [568, 3] on div "BENJI EISNER Baseball Space Settings Your Notifications Timeline Schedule Membe…" at bounding box center [718, 351] width 998 height 703
